Goal: Task Accomplishment & Management: Manage account settings

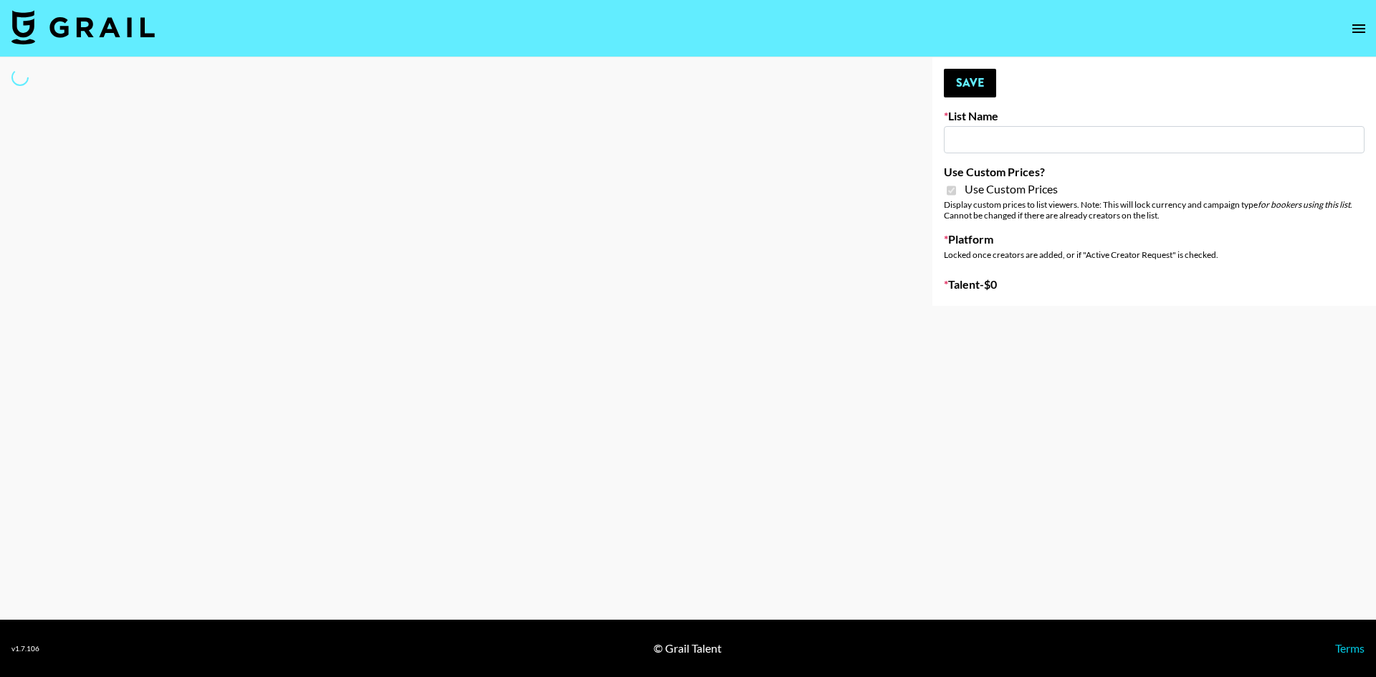
type input "ZENOWELL AI"
checkbox input "true"
select select "Brand"
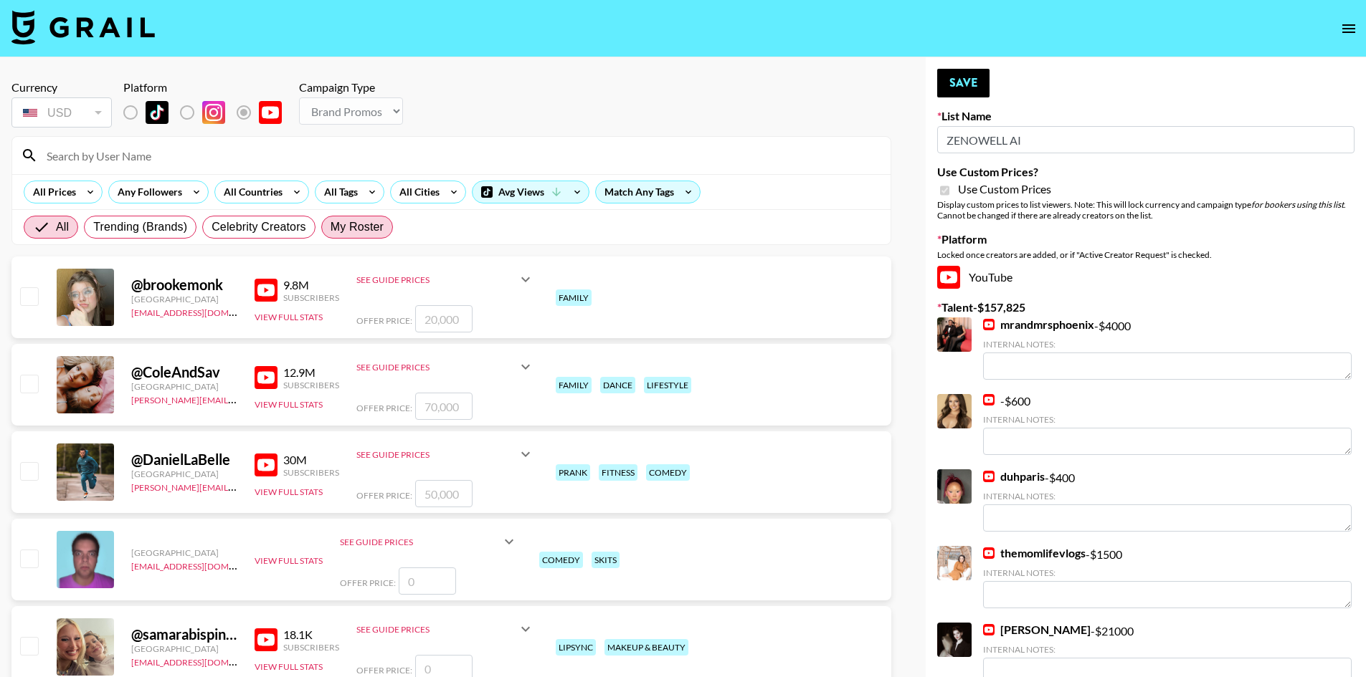
click at [368, 222] on span "My Roster" at bounding box center [356, 227] width 53 height 17
click at [330, 227] on input "My Roster" at bounding box center [330, 227] width 0 height 0
radio input "true"
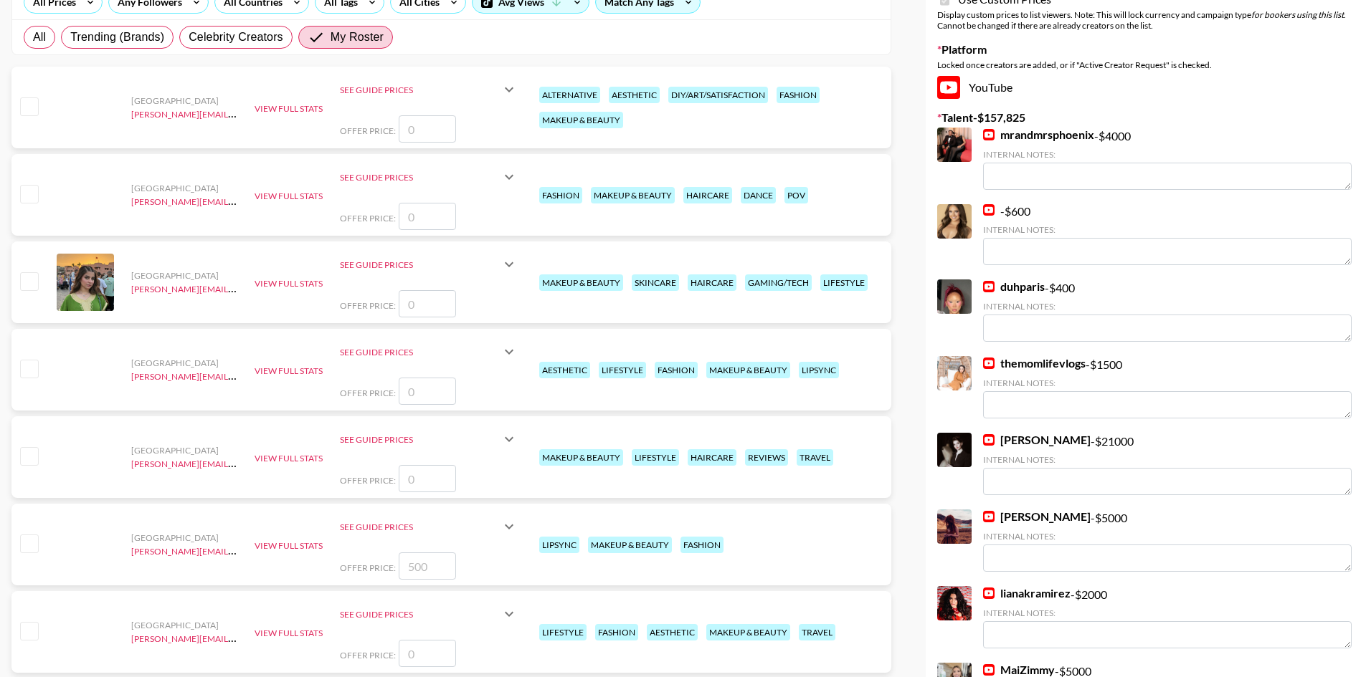
scroll to position [358, 0]
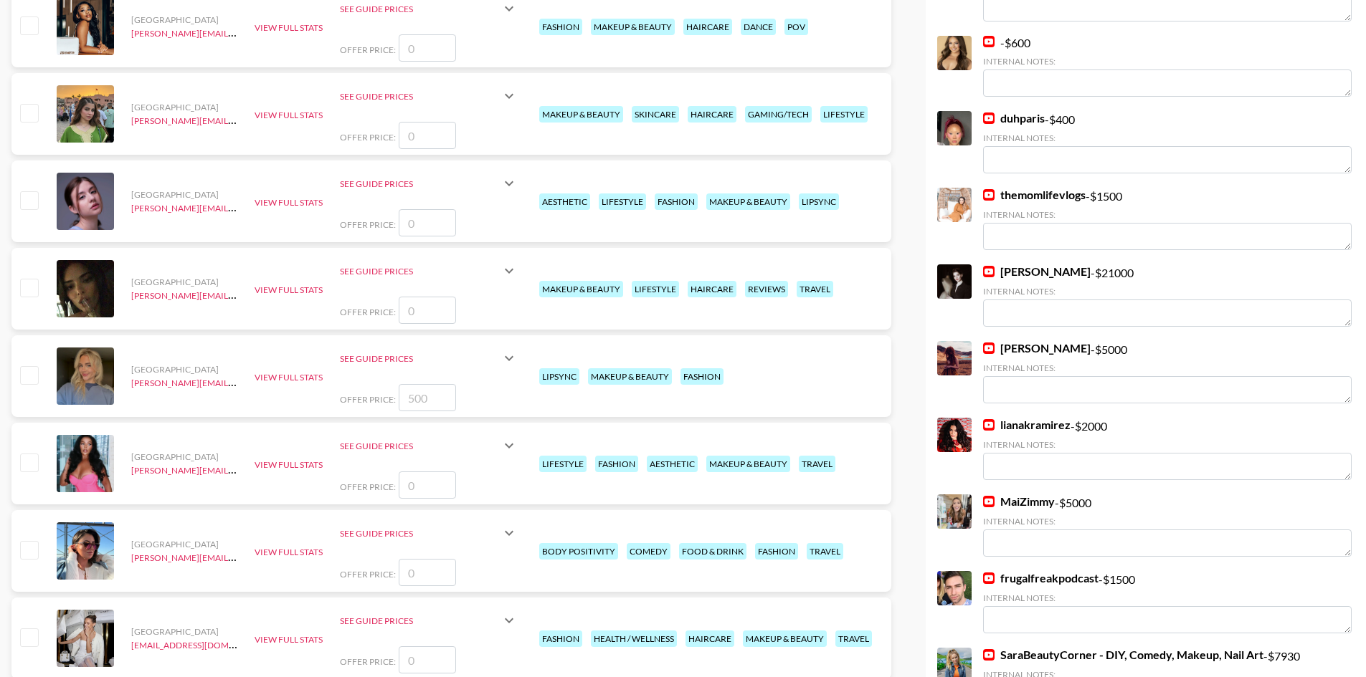
click at [30, 283] on input "checkbox" at bounding box center [28, 287] width 17 height 17
click at [32, 287] on input "checkbox" at bounding box center [28, 287] width 17 height 17
checkbox input "false"
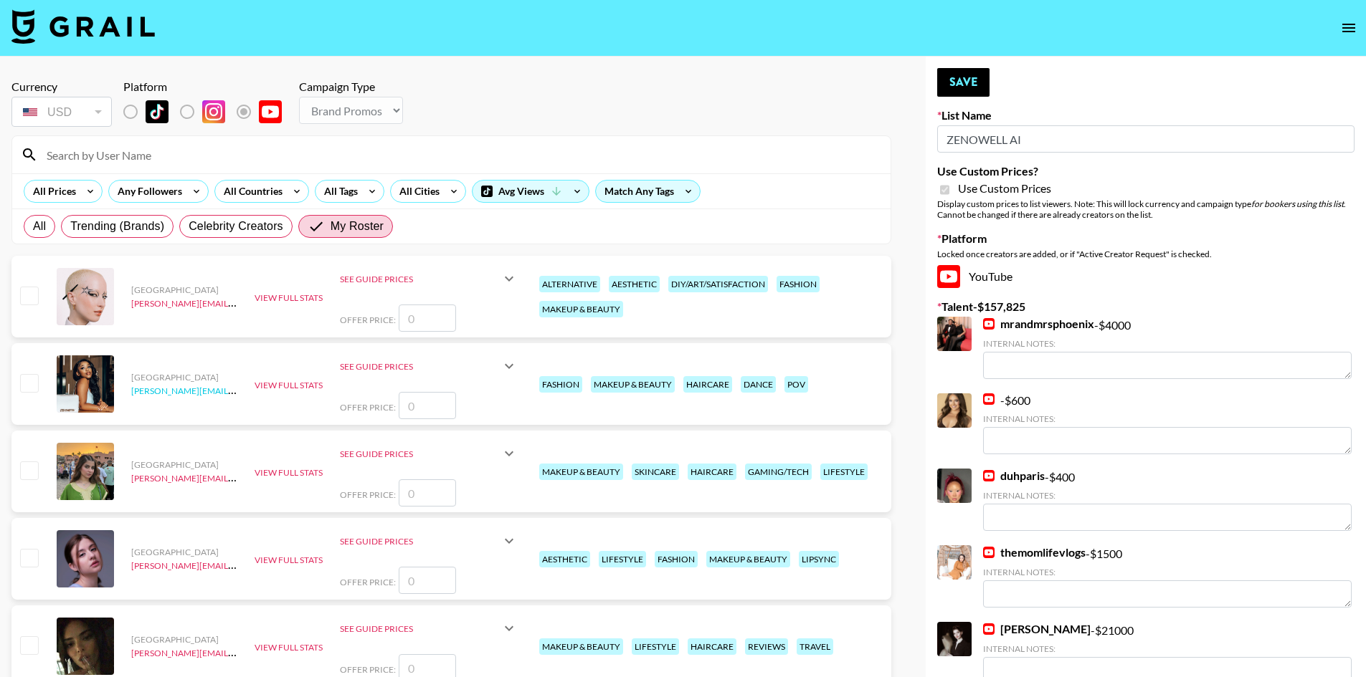
scroll to position [0, 0]
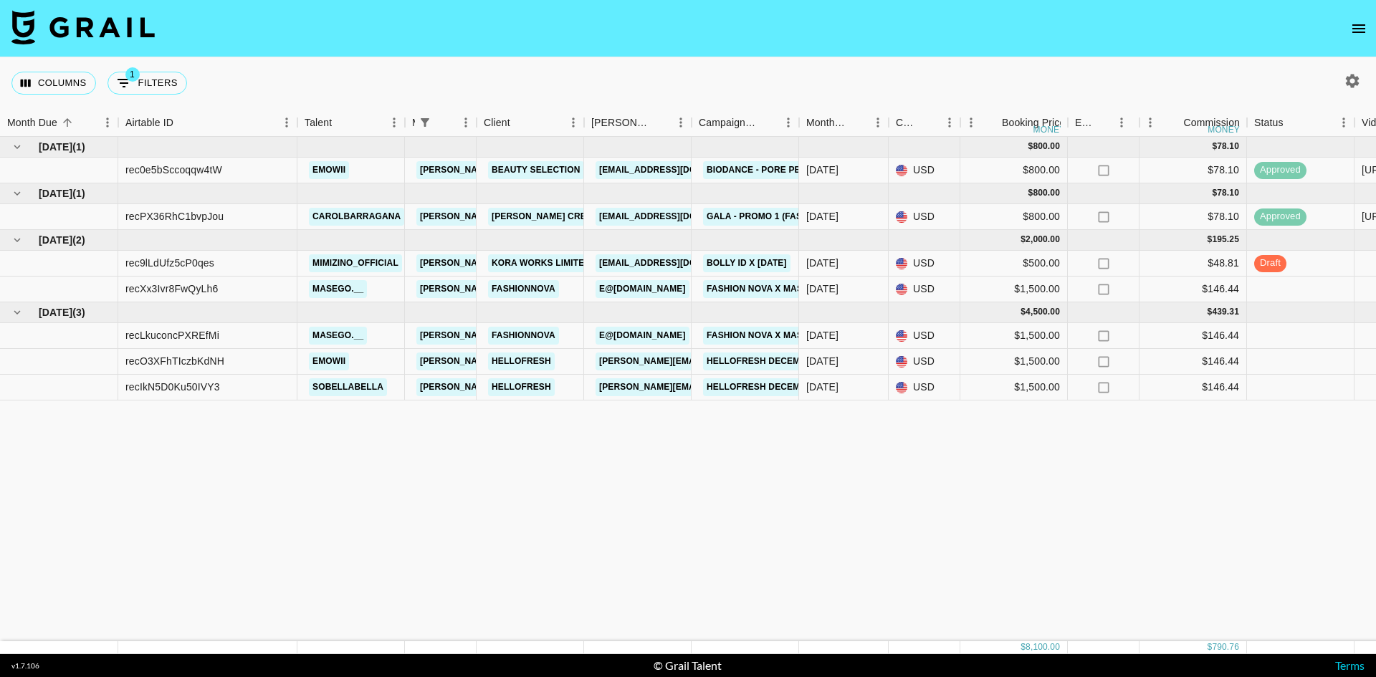
click at [1358, 23] on icon "open drawer" at bounding box center [1358, 28] width 17 height 17
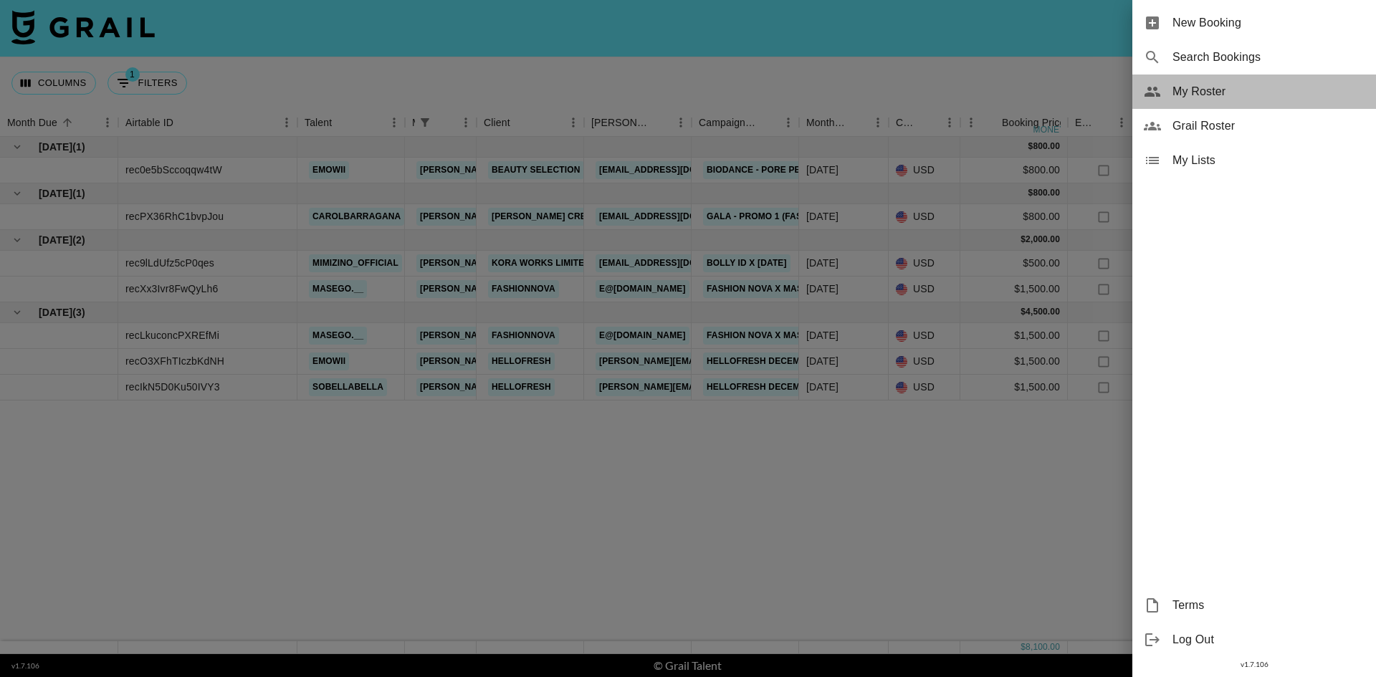
click at [1224, 94] on span "My Roster" at bounding box center [1269, 91] width 192 height 17
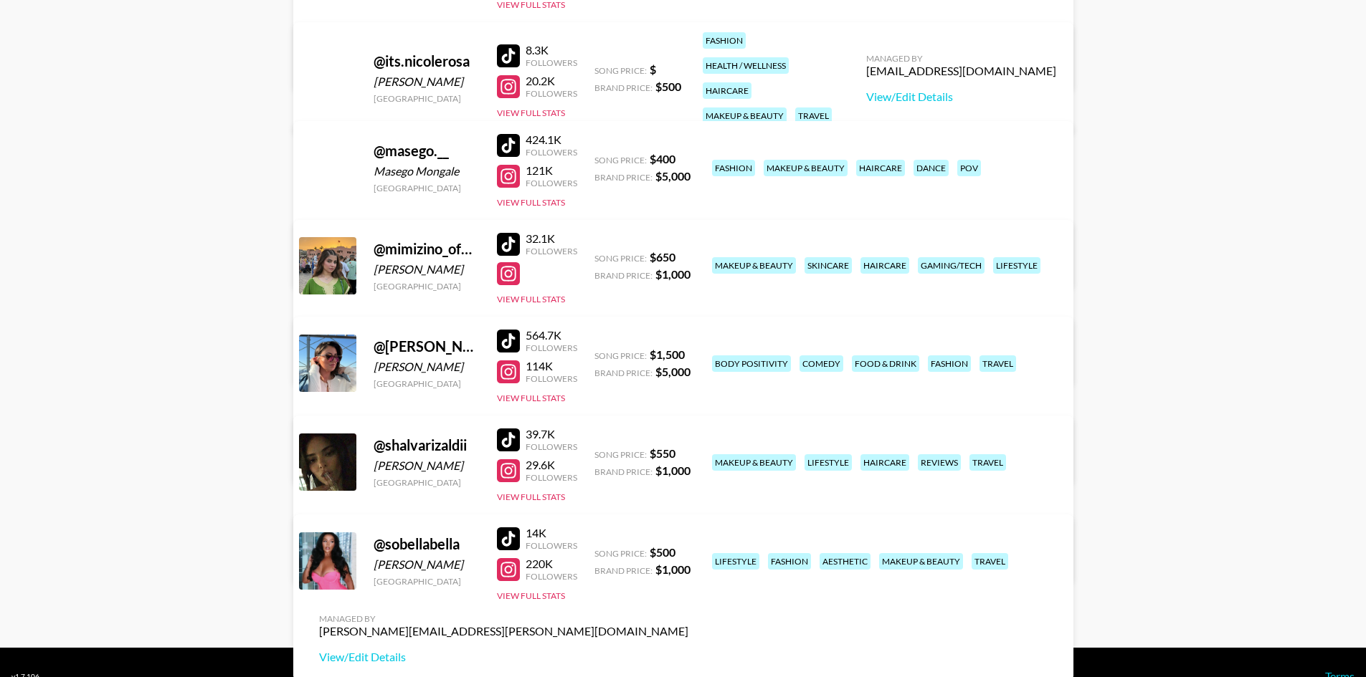
scroll to position [617, 0]
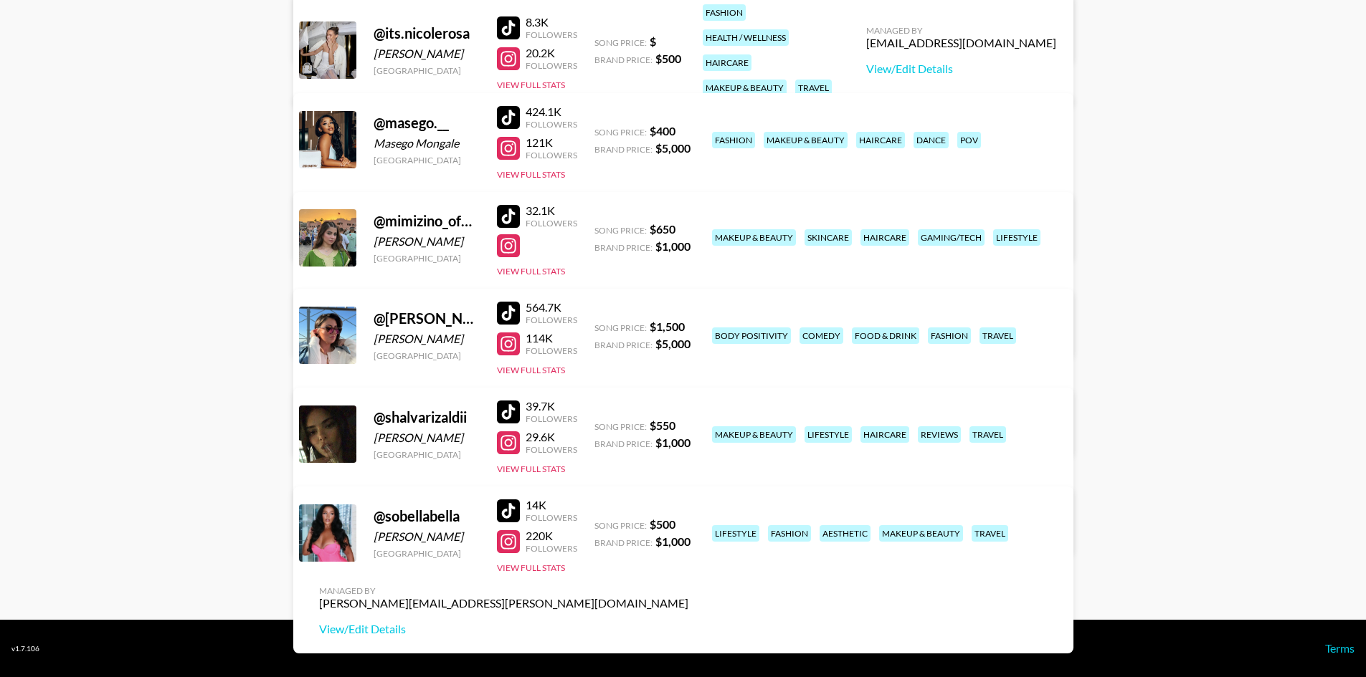
click at [512, 446] on div at bounding box center [508, 443] width 23 height 23
click at [509, 441] on div at bounding box center [508, 443] width 23 height 23
click at [510, 413] on div at bounding box center [508, 412] width 23 height 23
click at [504, 510] on div at bounding box center [508, 511] width 23 height 23
click at [516, 544] on div at bounding box center [508, 541] width 23 height 23
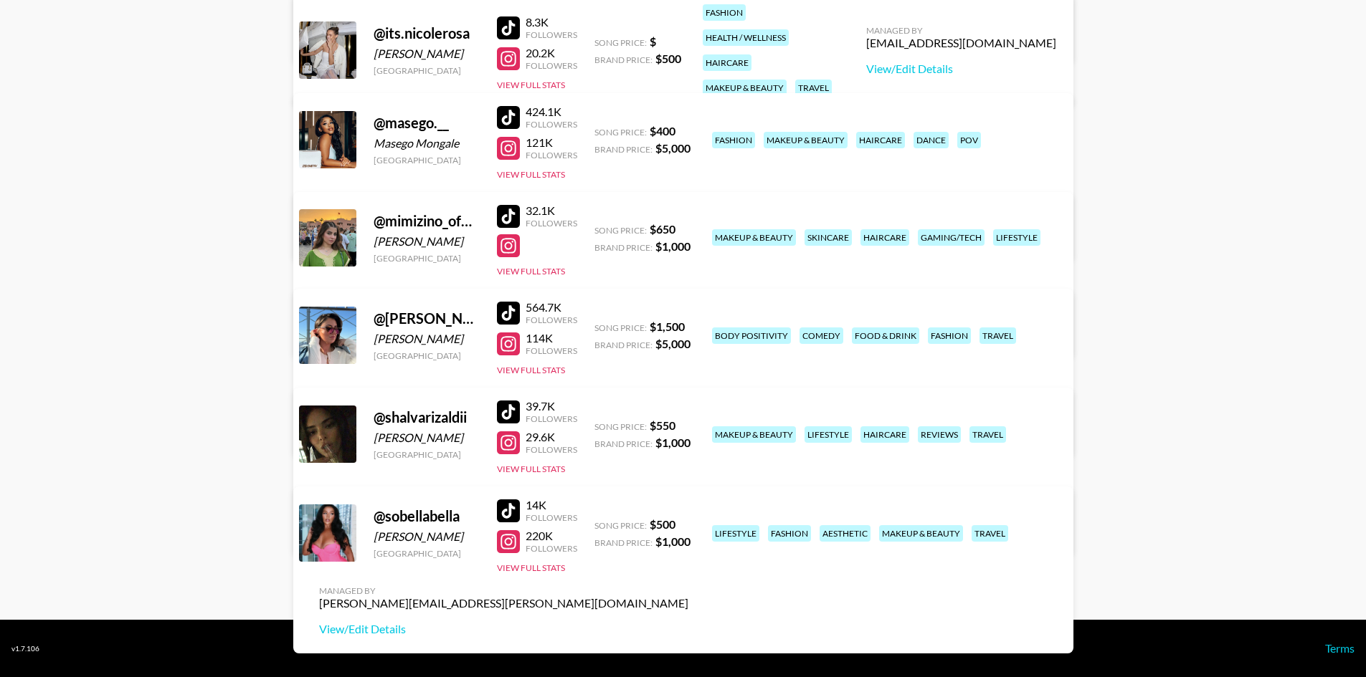
click at [510, 339] on div at bounding box center [508, 344] width 23 height 23
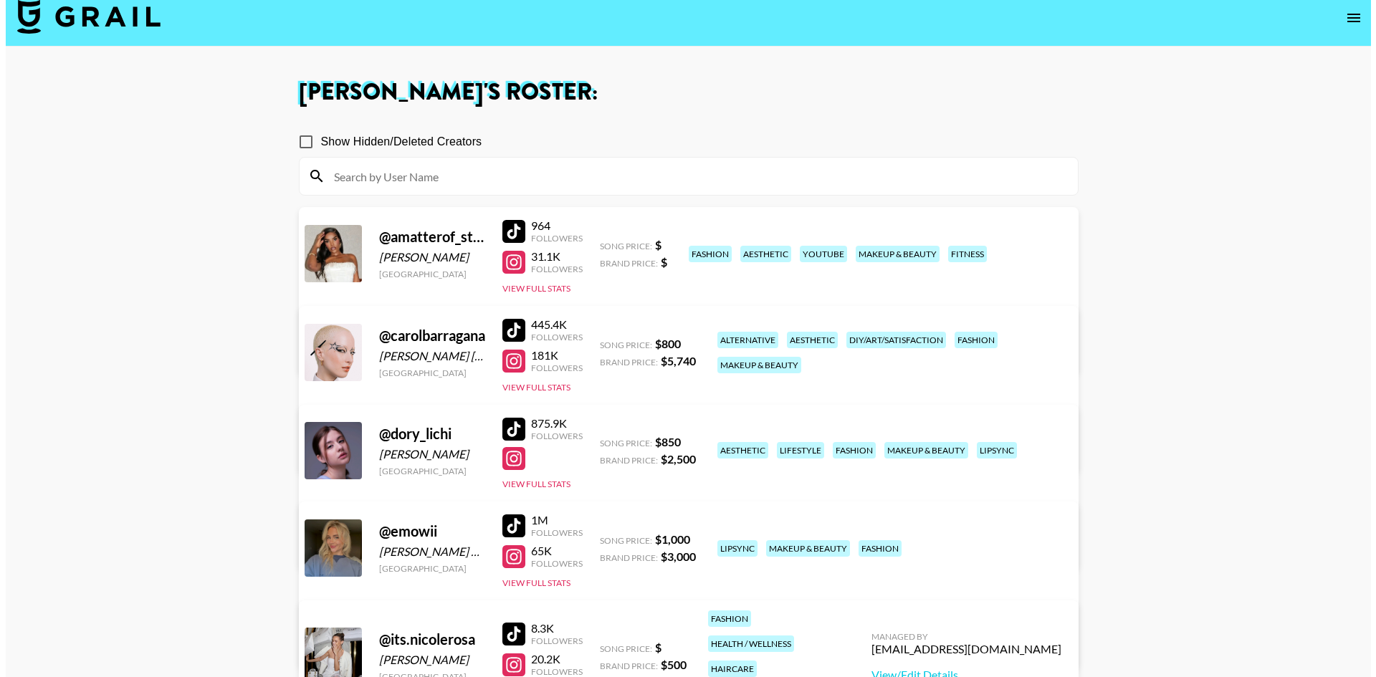
scroll to position [0, 0]
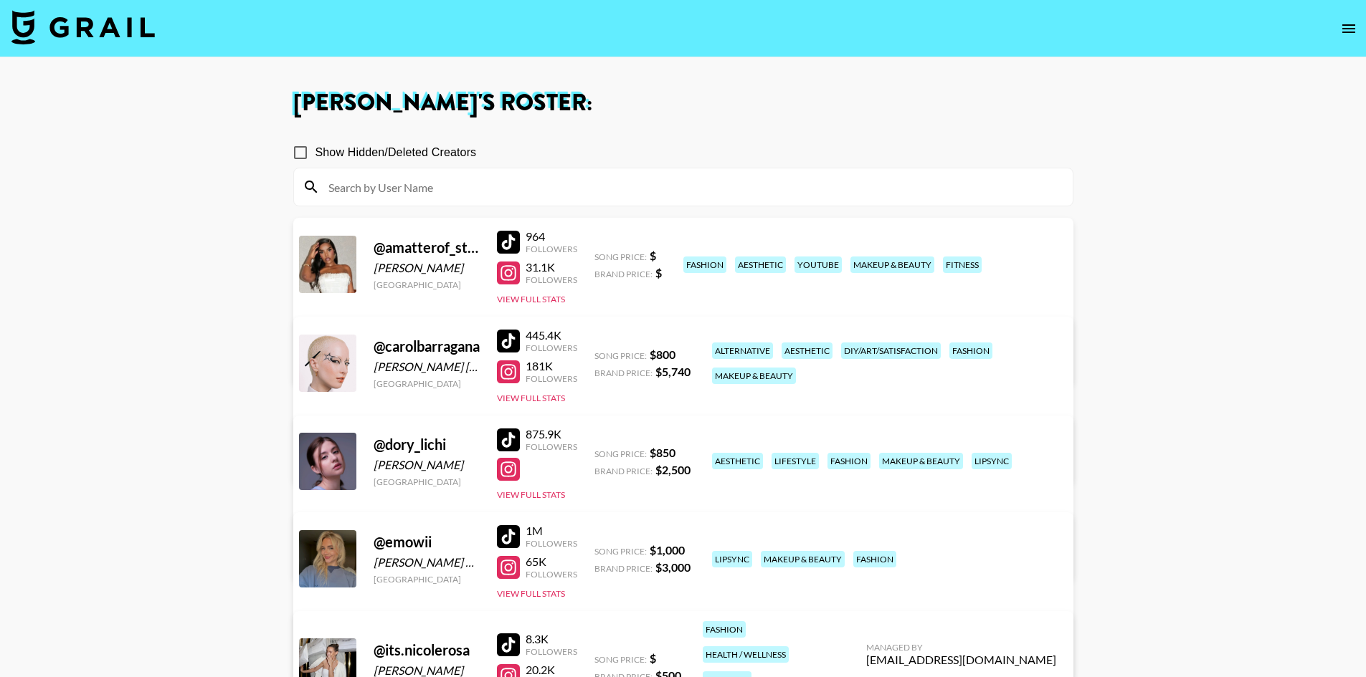
click at [95, 31] on img at bounding box center [82, 27] width 143 height 34
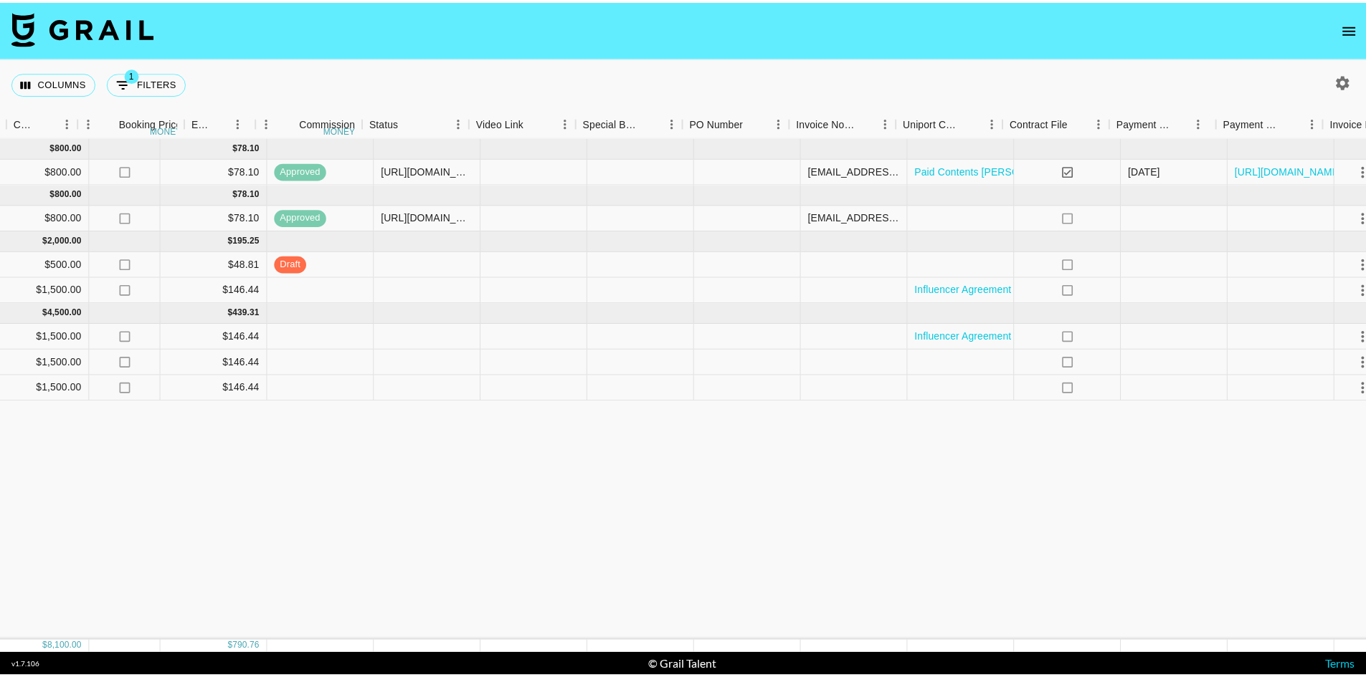
scroll to position [0, 1004]
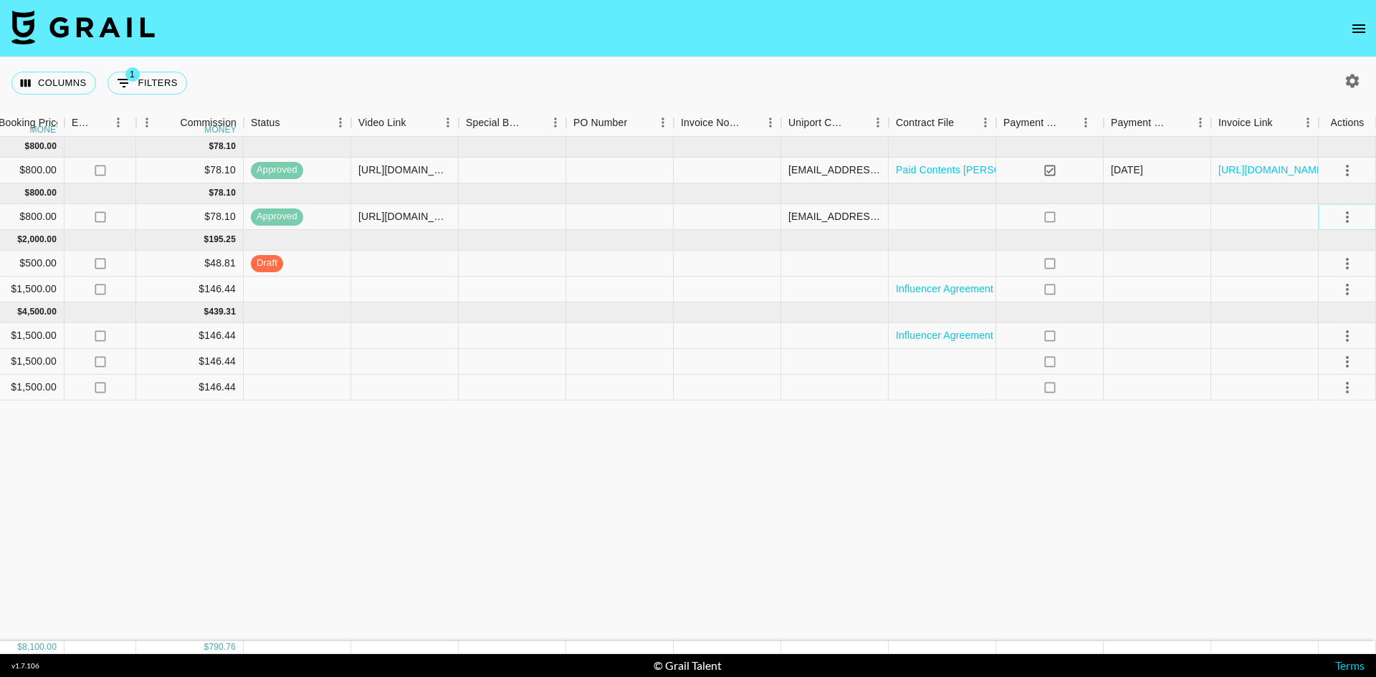
click at [1349, 216] on icon "select merge strategy" at bounding box center [1347, 217] width 17 height 17
click at [829, 218] on div "sakura@ralphandco.com" at bounding box center [834, 216] width 92 height 14
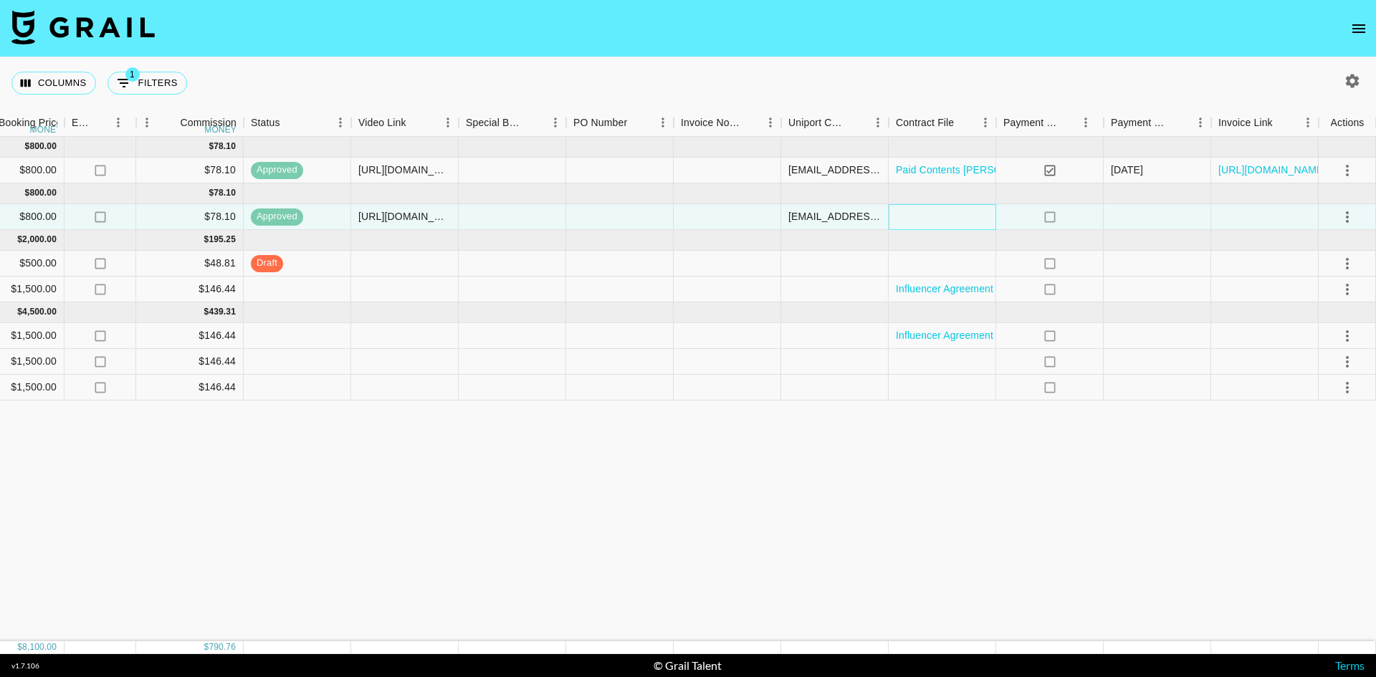
click at [926, 216] on div at bounding box center [943, 217] width 108 height 26
click at [1252, 212] on div at bounding box center [1265, 217] width 108 height 26
click at [1260, 169] on link "https://in.xero.com/c2BDpqCoSrclnRYvBFjg8BvJ9iJVBZ6LMluYzg5r" at bounding box center [1273, 170] width 108 height 14
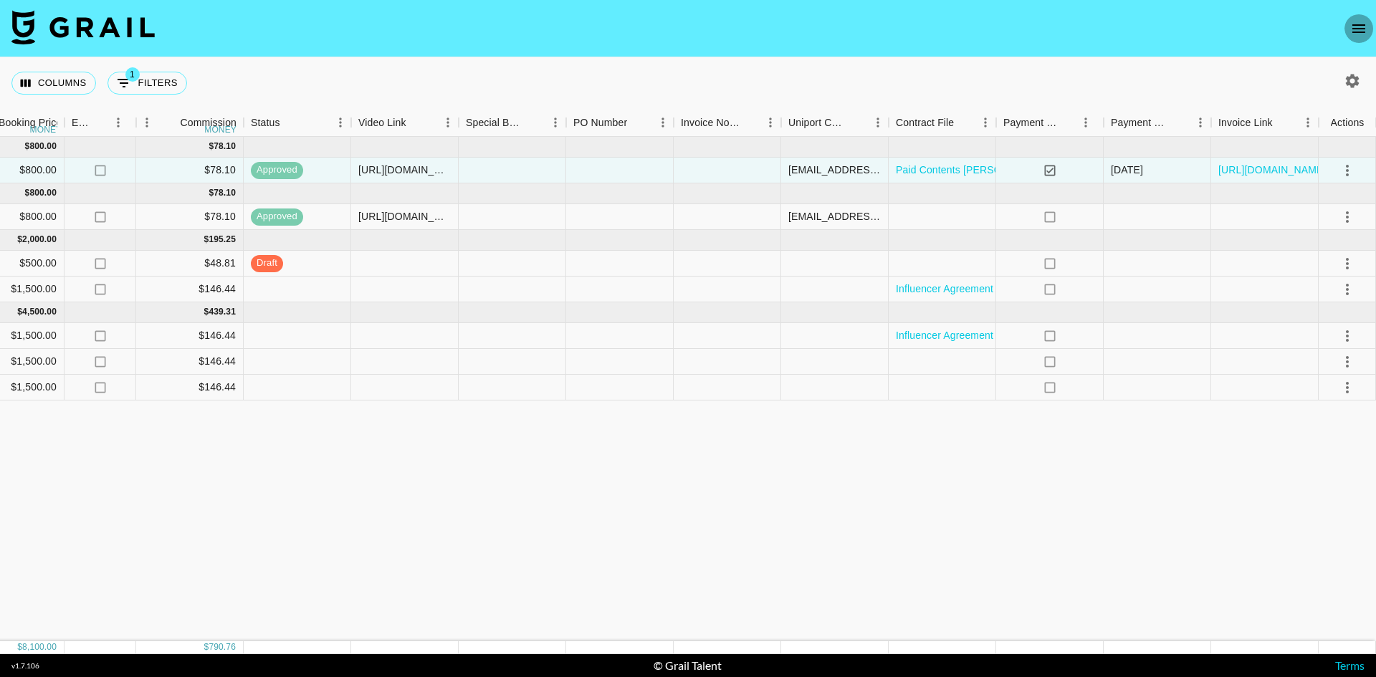
click at [1360, 29] on icon "open drawer" at bounding box center [1358, 28] width 17 height 17
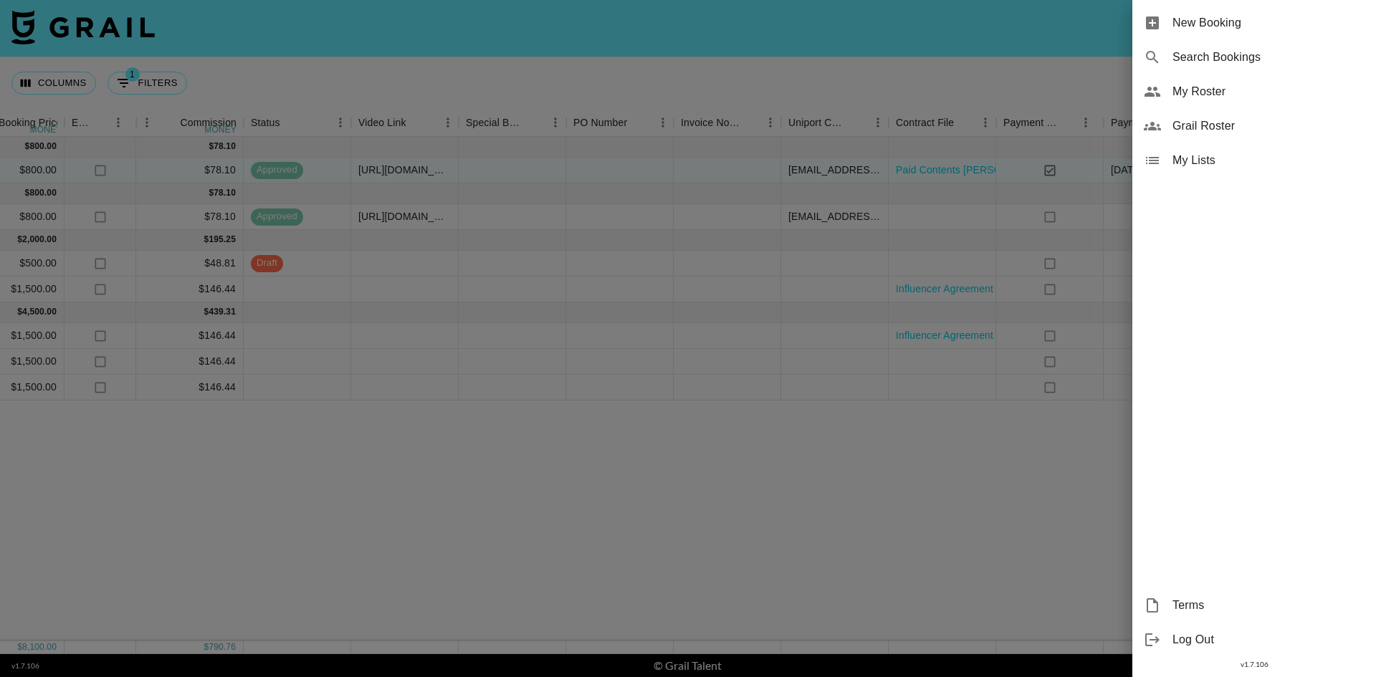
click at [1234, 91] on span "My Roster" at bounding box center [1269, 91] width 192 height 17
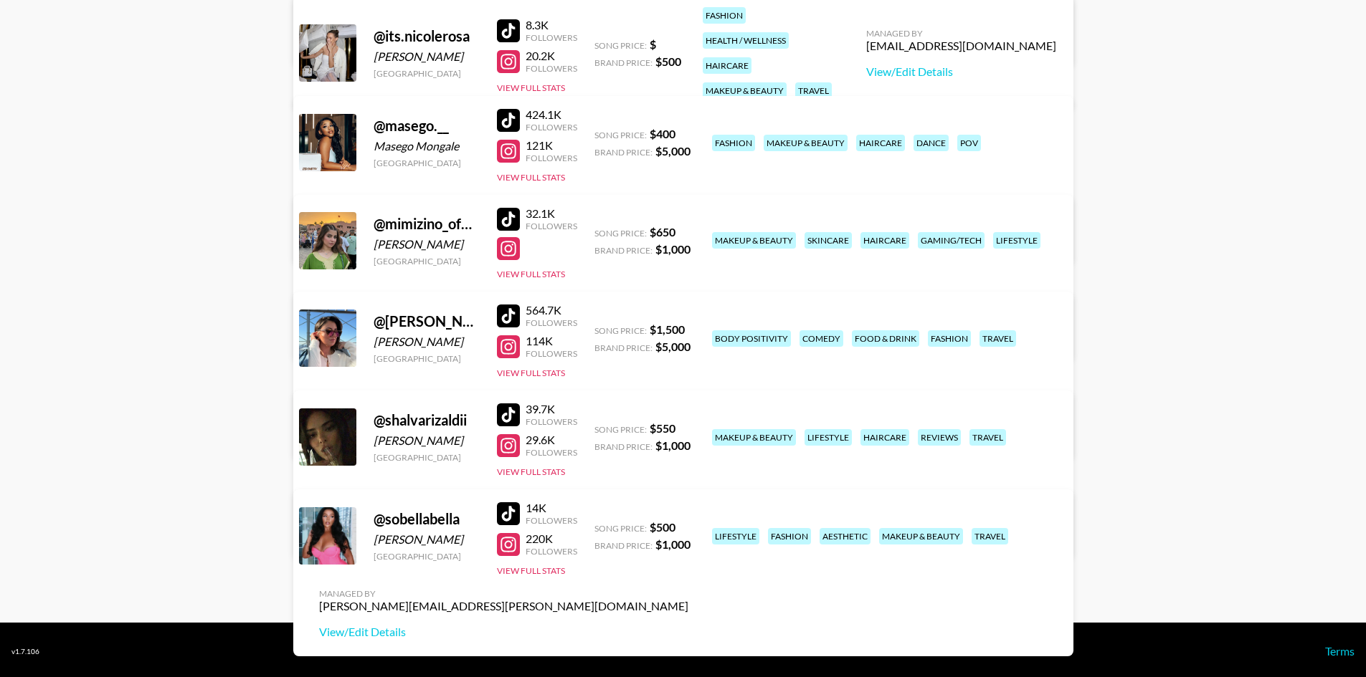
scroll to position [617, 0]
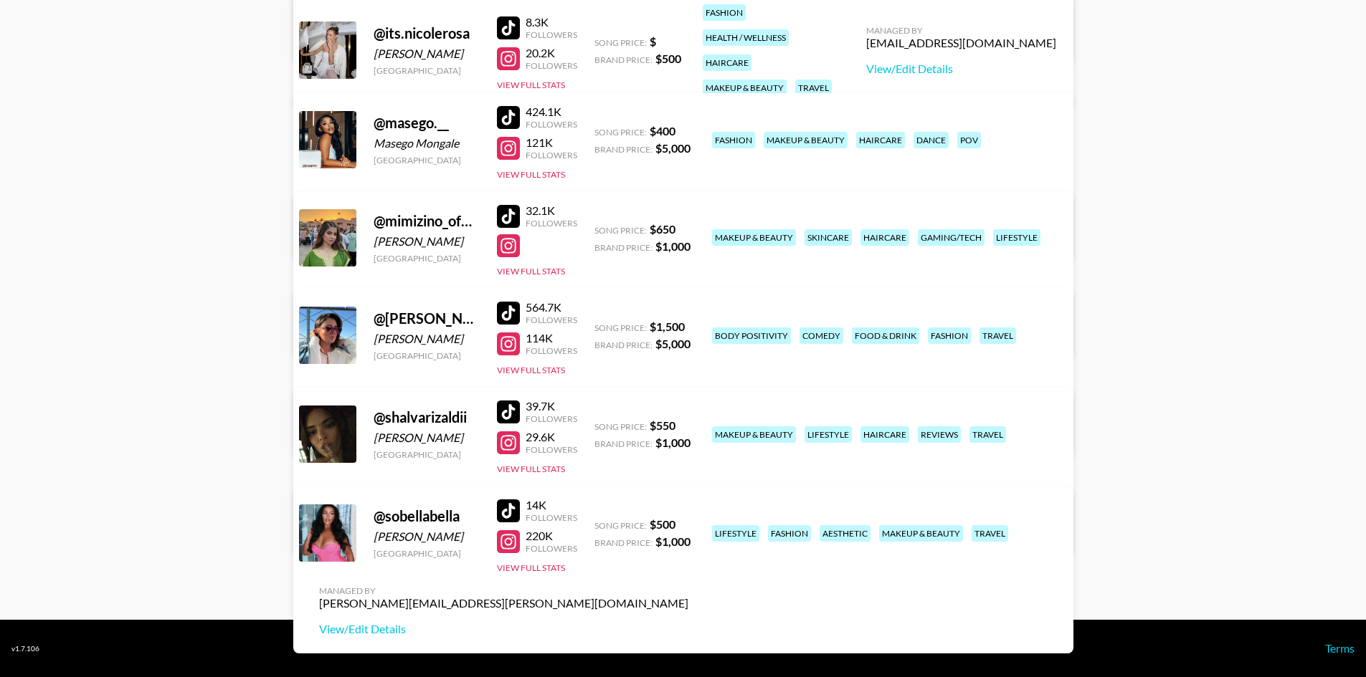
click at [510, 211] on div at bounding box center [508, 216] width 23 height 23
